Goal: Information Seeking & Learning: Learn about a topic

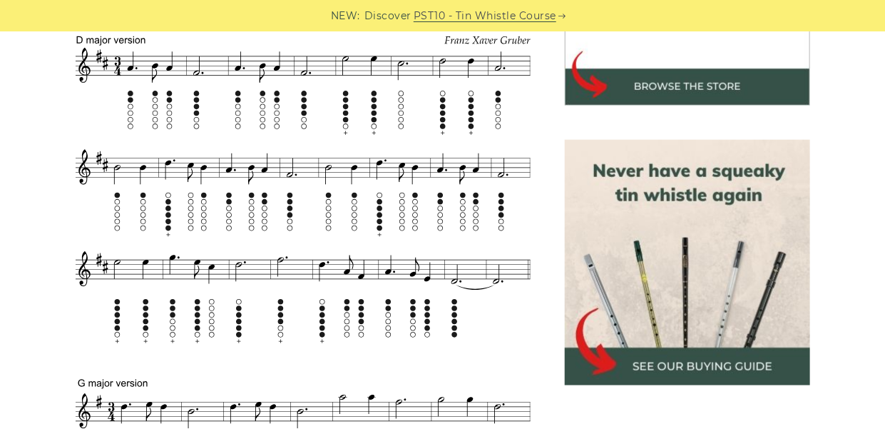
scroll to position [570, 0]
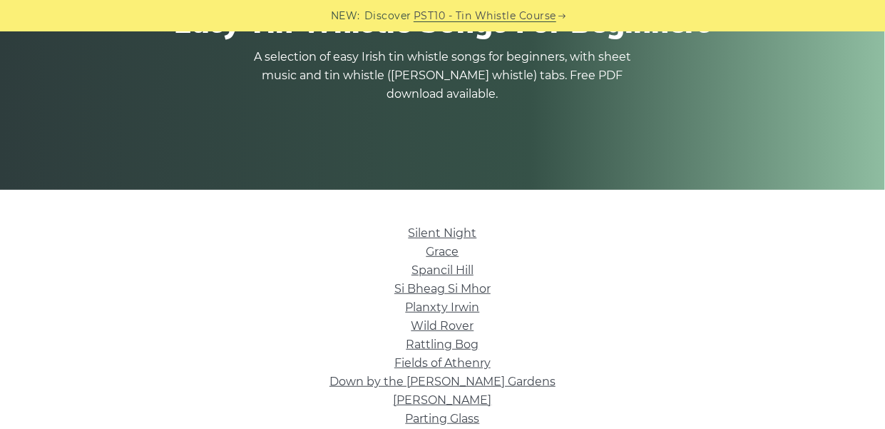
scroll to position [214, 0]
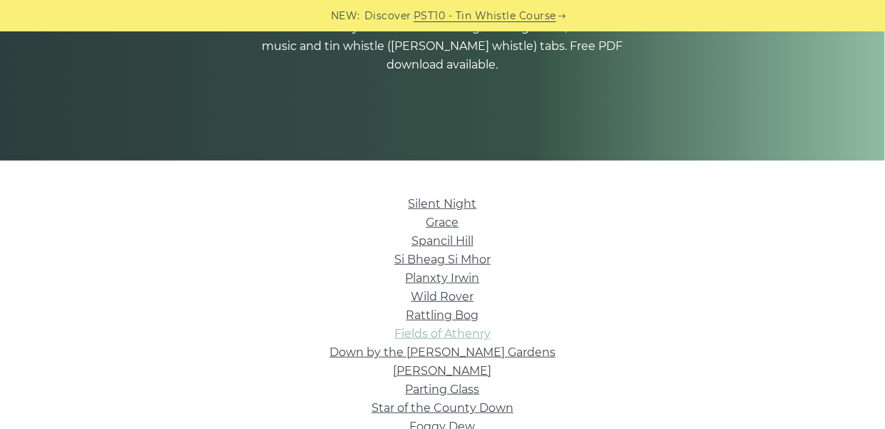
click at [444, 329] on link "Fields of Athenry" at bounding box center [442, 334] width 96 height 14
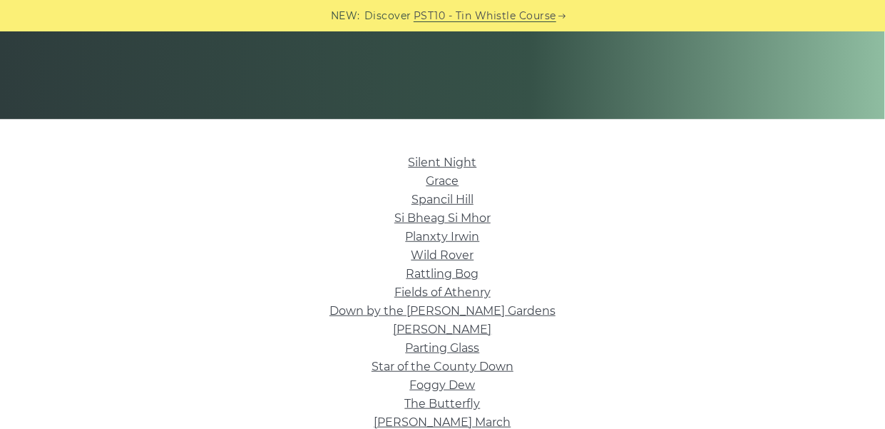
scroll to position [285, 0]
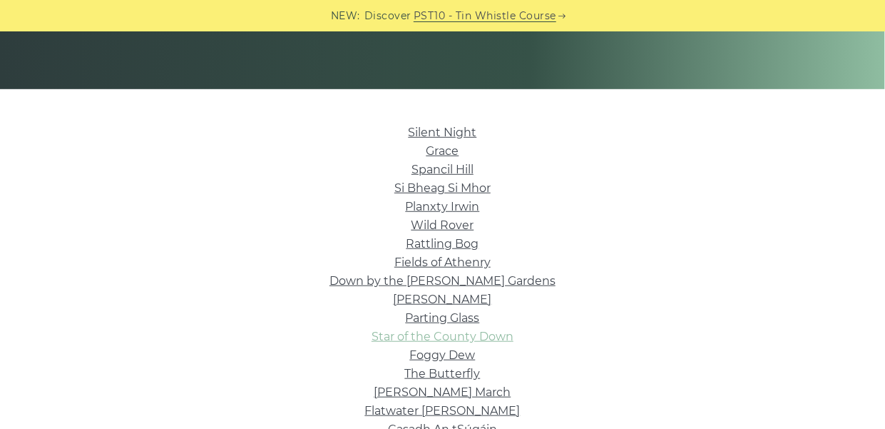
click at [441, 334] on link "Star of the County Down" at bounding box center [443, 336] width 142 height 14
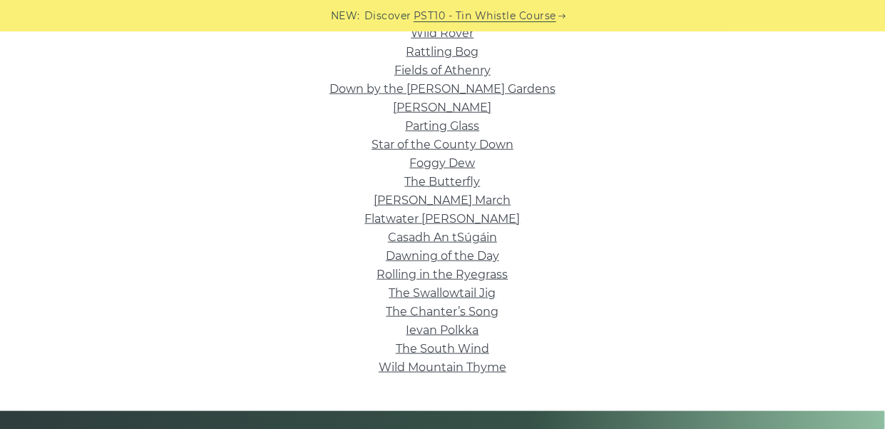
scroll to position [499, 0]
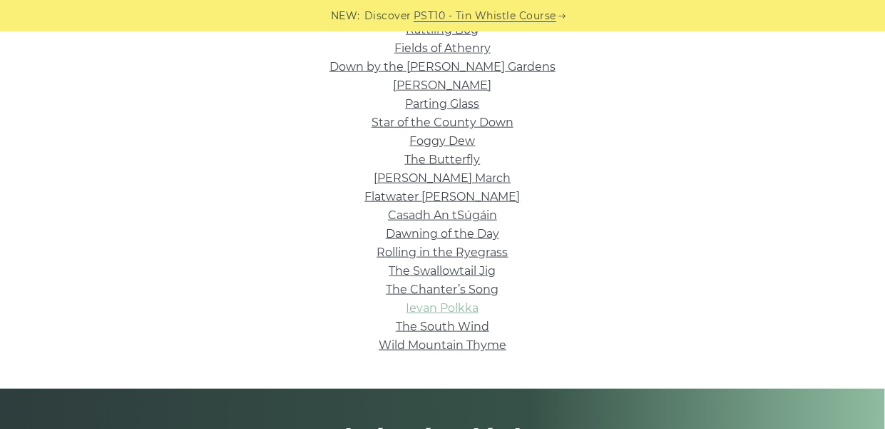
click at [464, 302] on link "Ievan Polkka" at bounding box center [442, 308] width 73 height 14
click at [444, 176] on link "Brian Boru’s March" at bounding box center [442, 178] width 137 height 14
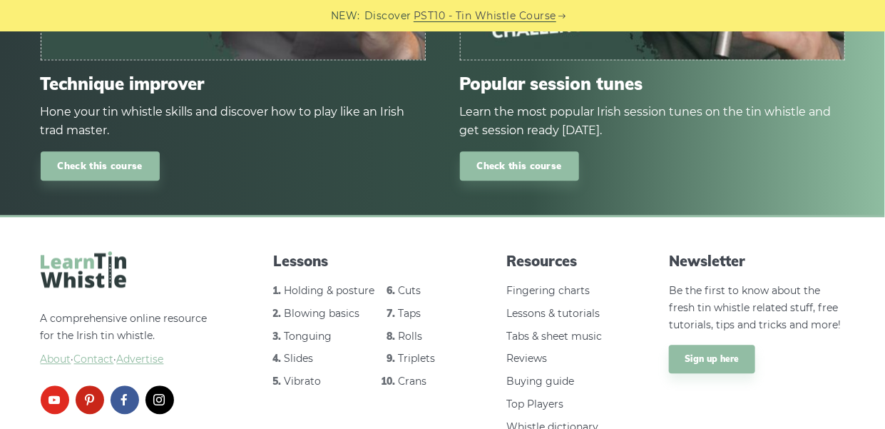
scroll to position [856, 0]
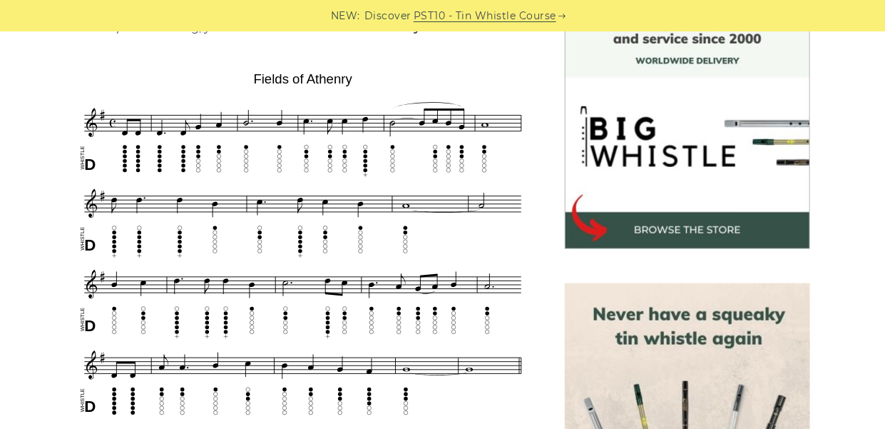
scroll to position [428, 0]
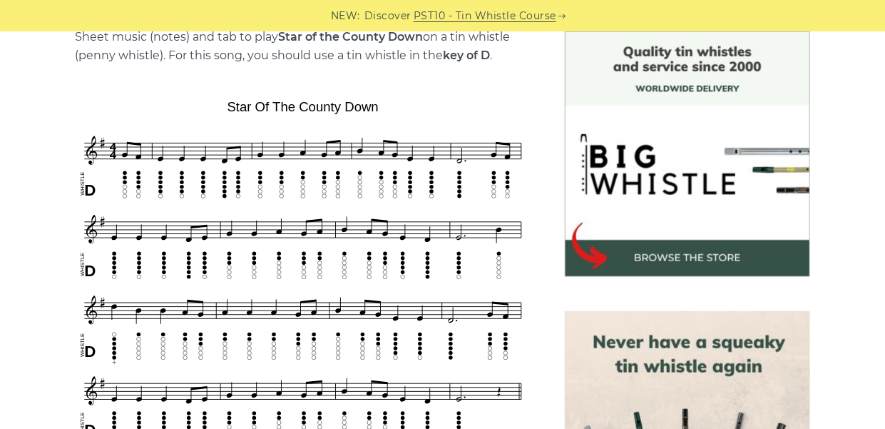
scroll to position [428, 0]
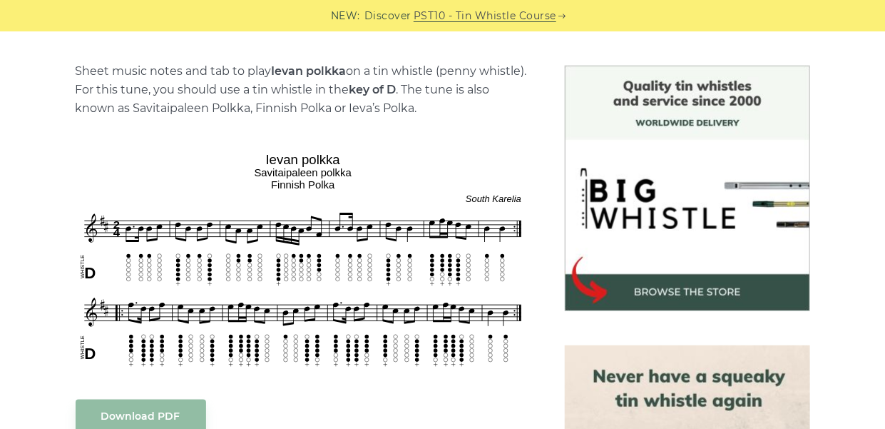
scroll to position [357, 0]
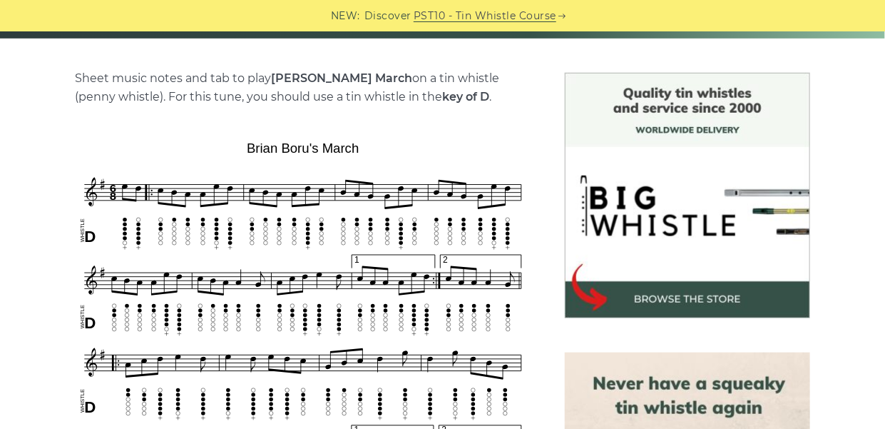
scroll to position [357, 0]
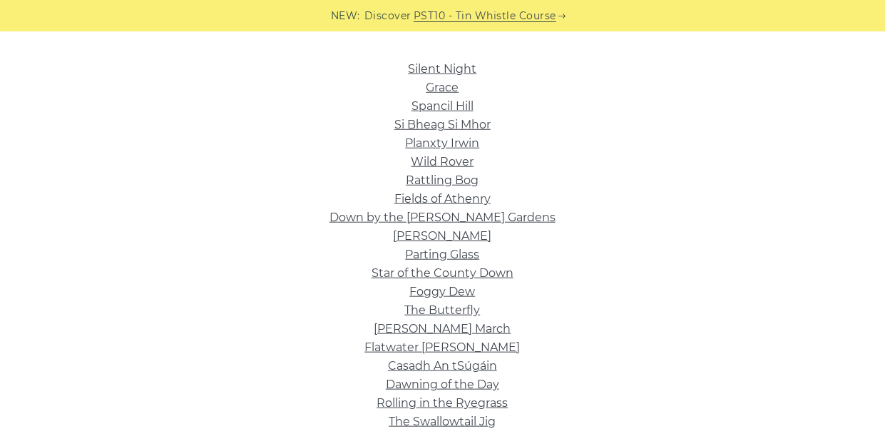
scroll to position [428, 0]
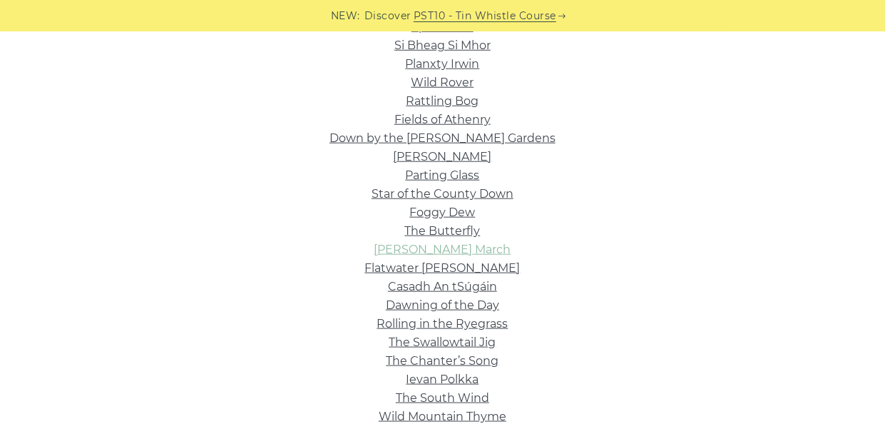
click at [430, 250] on link "Brian Boru’s March" at bounding box center [442, 249] width 137 height 14
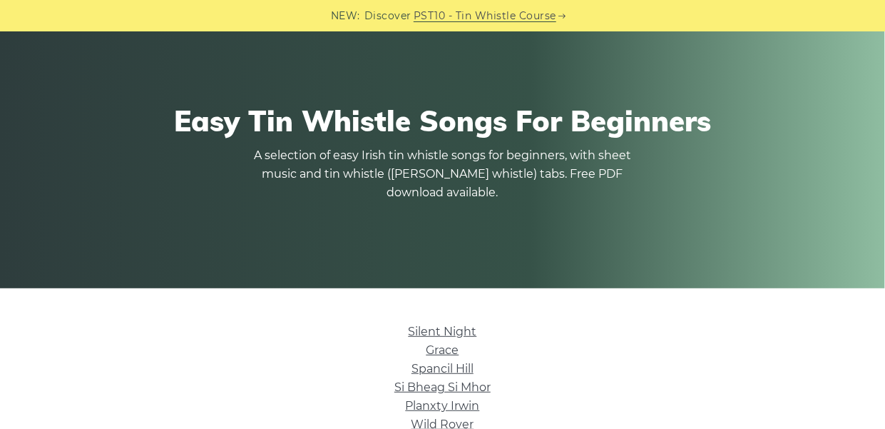
scroll to position [0, 0]
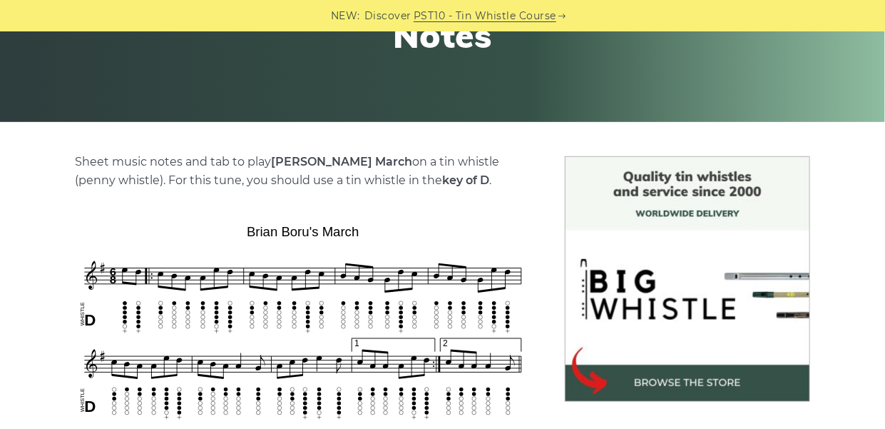
scroll to position [285, 0]
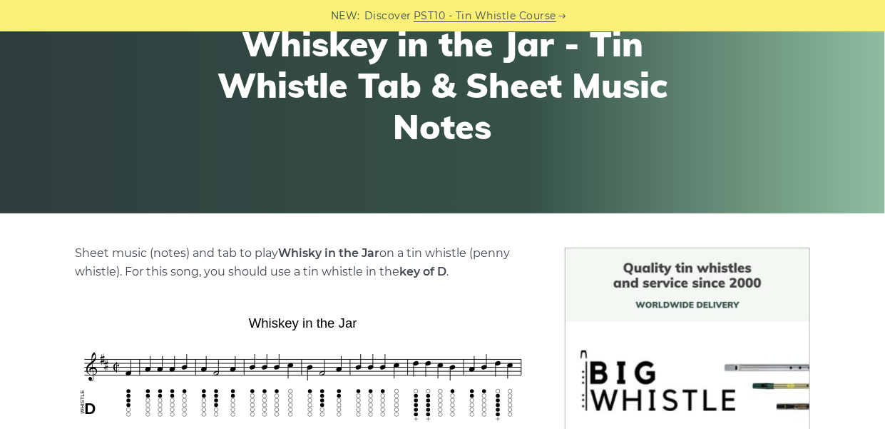
scroll to position [357, 0]
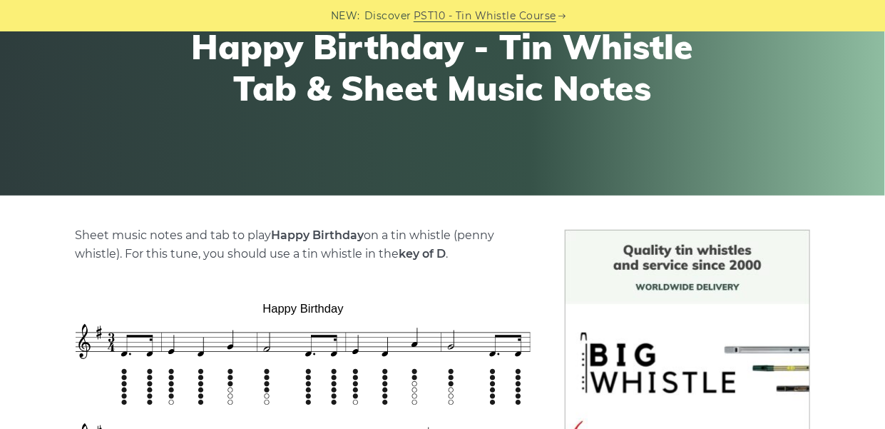
scroll to position [428, 0]
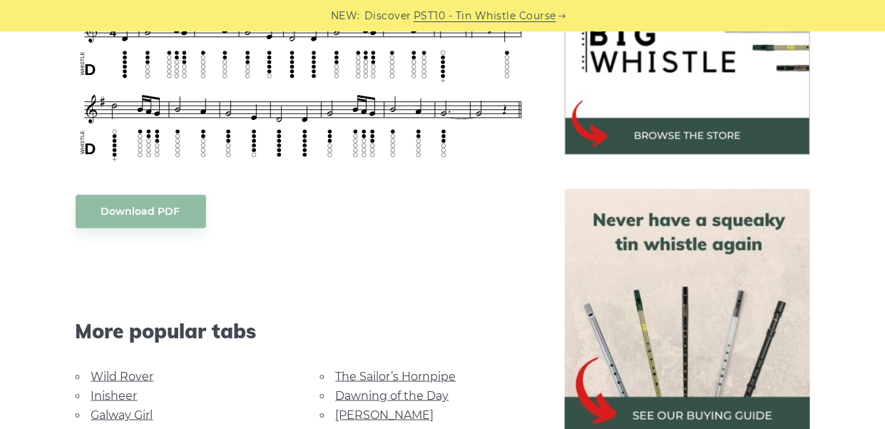
scroll to position [428, 0]
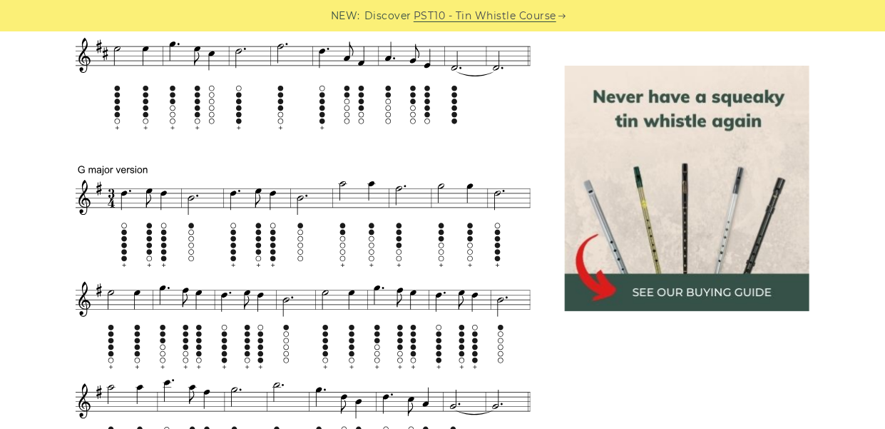
scroll to position [784, 0]
